Goal: Information Seeking & Learning: Learn about a topic

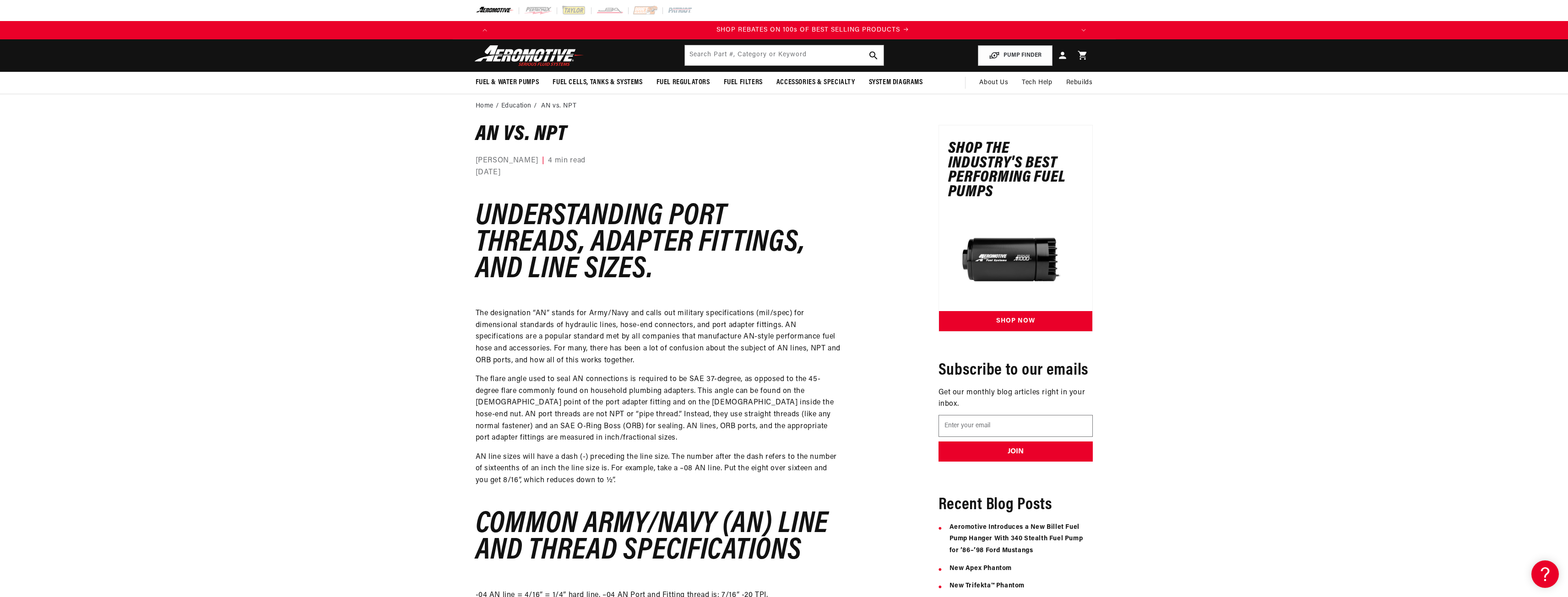
scroll to position [0, 1161]
click at [626, 337] on p "The designation “AN” stands for Army/Navy and calls out military specifications…" at bounding box center [659, 337] width 366 height 59
drag, startPoint x: 645, startPoint y: 316, endPoint x: 742, endPoint y: 324, distance: 97.3
click at [742, 324] on p "The designation “AN” stands for Army/Navy and calls out military specifications…" at bounding box center [659, 337] width 366 height 59
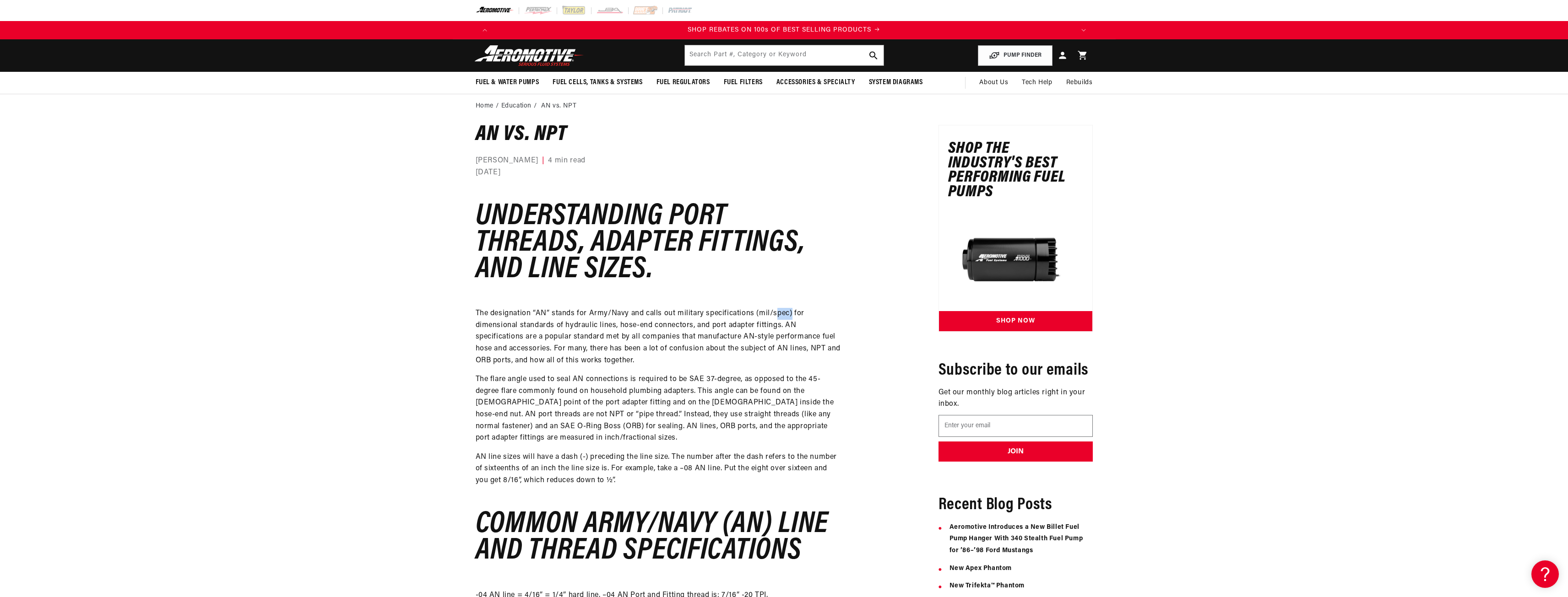
drag, startPoint x: 775, startPoint y: 318, endPoint x: 789, endPoint y: 319, distance: 14.0
click at [789, 319] on p "The designation “AN” stands for Army/Navy and calls out military specifications…" at bounding box center [659, 337] width 366 height 59
drag, startPoint x: 737, startPoint y: 330, endPoint x: 775, endPoint y: 328, distance: 38.1
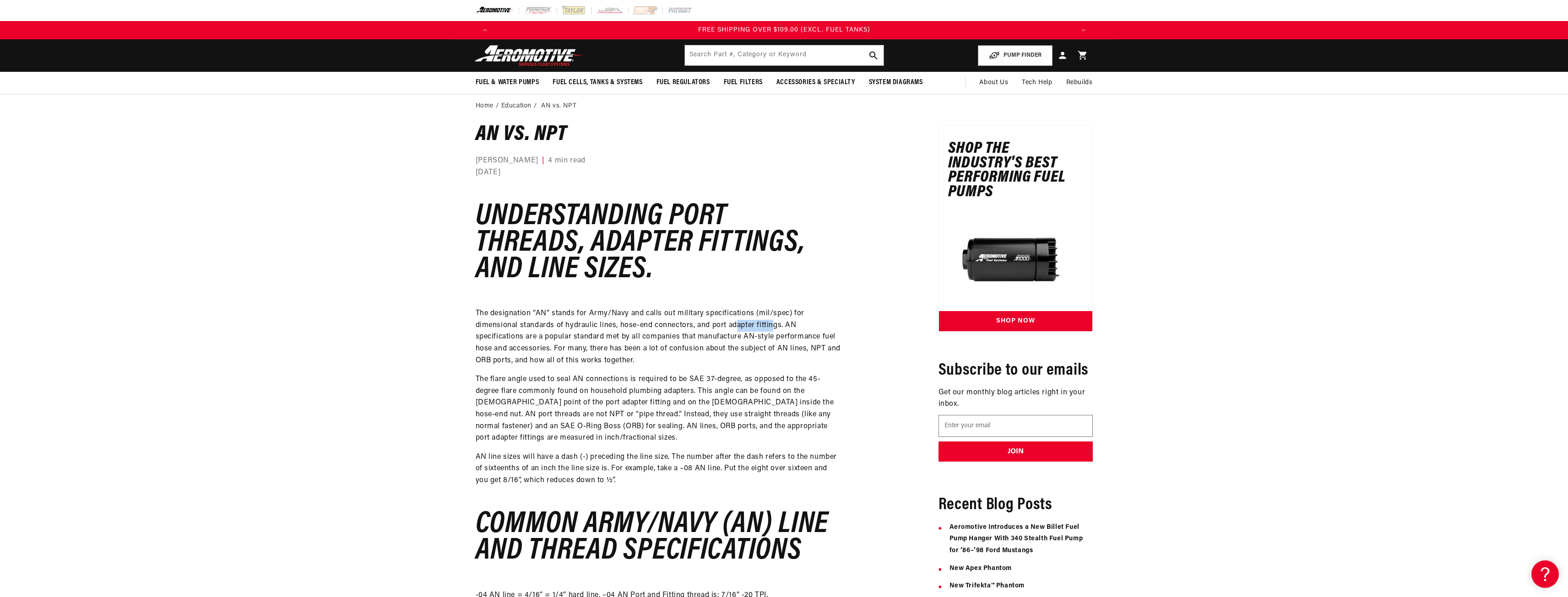
click at [775, 328] on p "The designation “AN” stands for Army/Navy and calls out military specifications…" at bounding box center [659, 337] width 366 height 59
click at [483, 315] on p "The designation “AN” stands for Army/Navy and calls out military specifications…" at bounding box center [659, 337] width 366 height 59
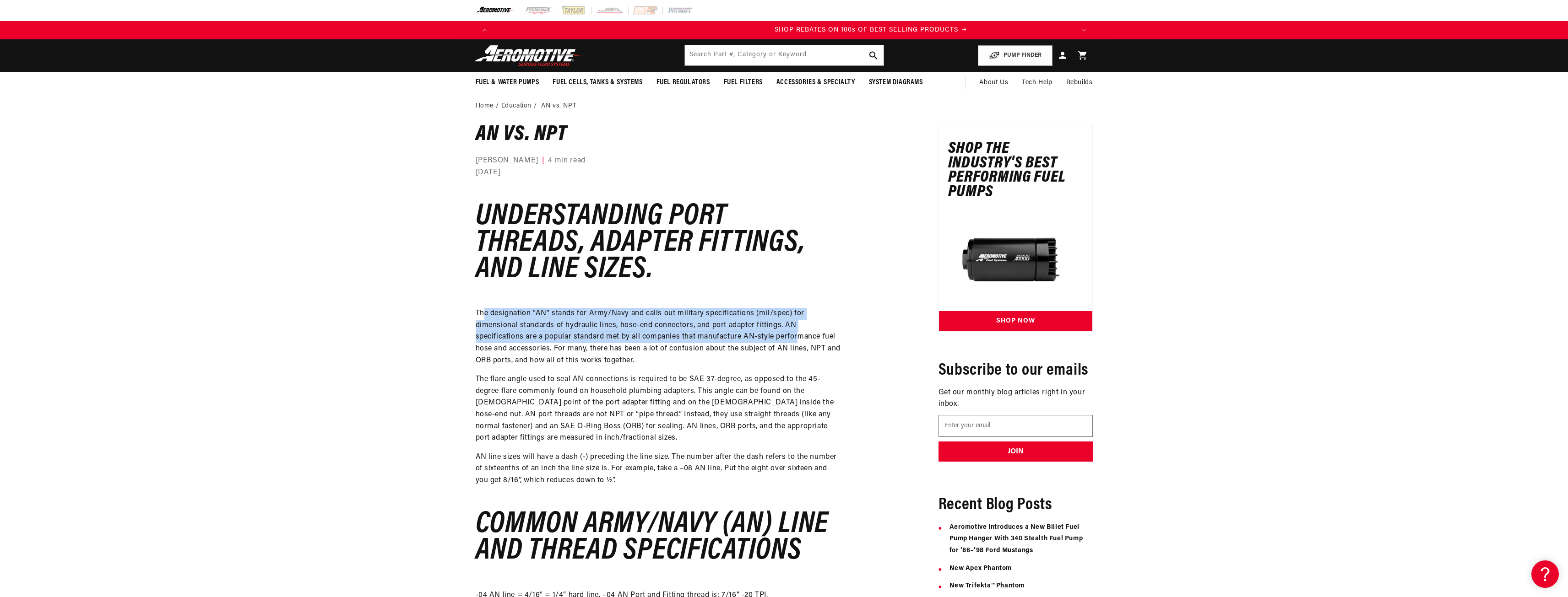
drag, startPoint x: 483, startPoint y: 315, endPoint x: 797, endPoint y: 337, distance: 314.8
click at [797, 337] on p "The designation “AN” stands for Army/Navy and calls out military specifications…" at bounding box center [659, 337] width 366 height 59
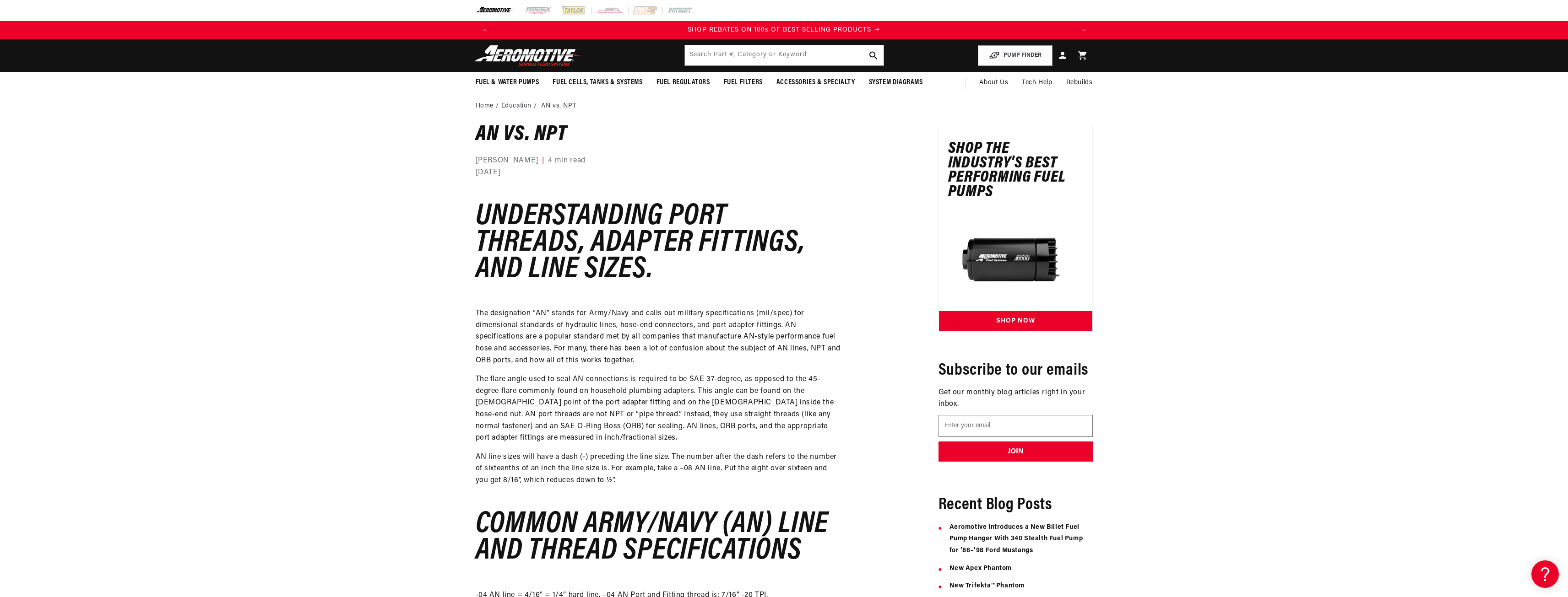
click at [797, 337] on p "The designation “AN” stands for Army/Navy and calls out military specifications…" at bounding box center [659, 337] width 366 height 59
drag, startPoint x: 675, startPoint y: 347, endPoint x: 756, endPoint y: 380, distance: 87.5
click at [756, 380] on p "The flare angle used to seal AN connections is required to be SAE 37-degree, as…" at bounding box center [659, 409] width 366 height 71
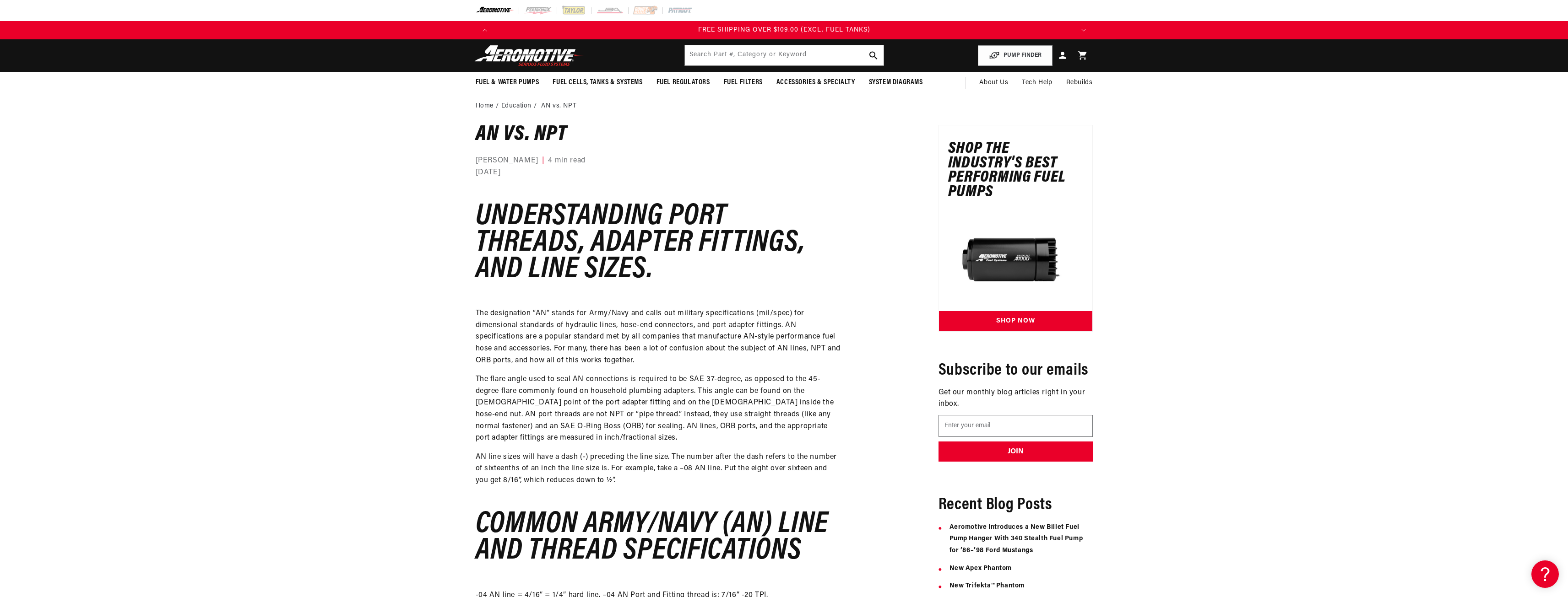
click at [515, 380] on p "The flare angle used to seal AN connections is required to be SAE 37-degree, as…" at bounding box center [659, 409] width 366 height 71
drag, startPoint x: 515, startPoint y: 386, endPoint x: 631, endPoint y: 400, distance: 116.8
click at [631, 400] on p "The flare angle used to seal AN connections is required to be SAE 37-degree, as…" at bounding box center [659, 409] width 366 height 71
click at [605, 385] on p "The flare angle used to seal AN connections is required to be SAE 37-degree, as…" at bounding box center [659, 409] width 366 height 71
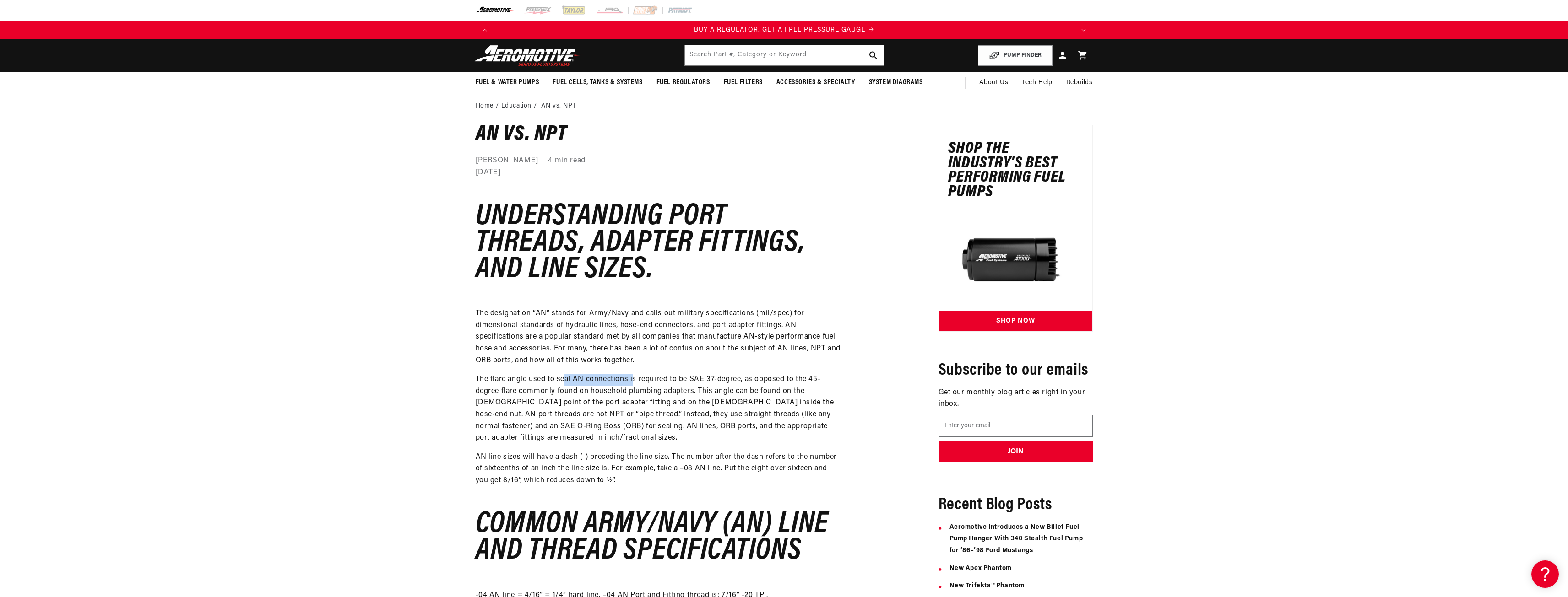
drag, startPoint x: 566, startPoint y: 379, endPoint x: 632, endPoint y: 385, distance: 66.3
click at [632, 385] on p "The flare angle used to seal AN connections is required to be SAE 37-degree, as…" at bounding box center [659, 409] width 366 height 71
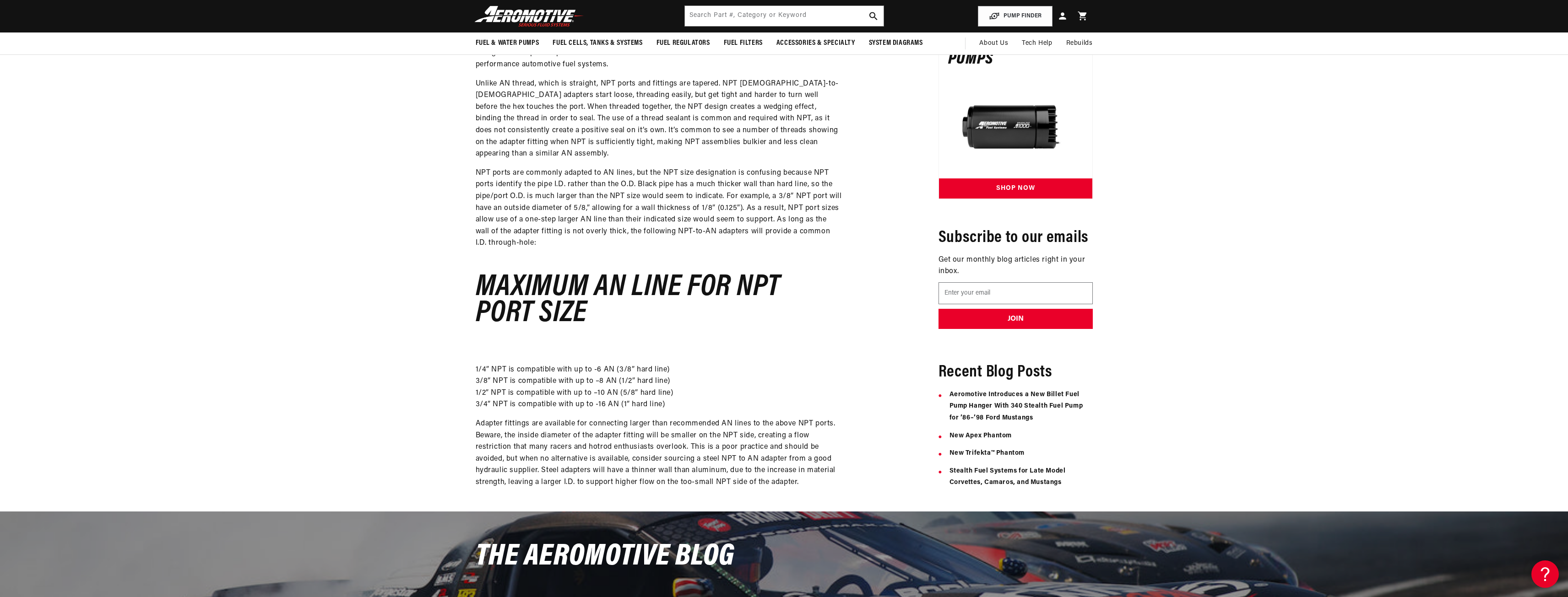
scroll to position [0, 626]
